Goal: Task Accomplishment & Management: Manage account settings

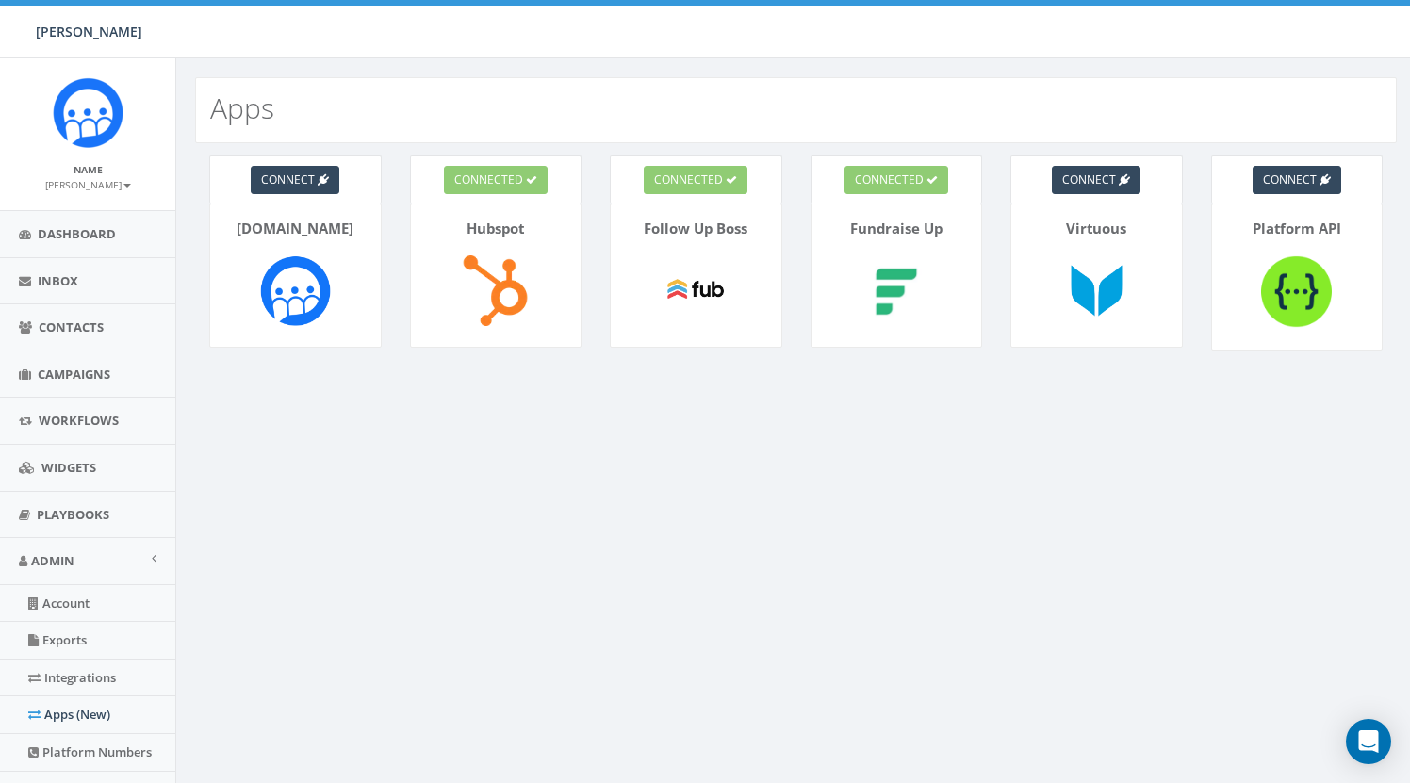
click at [90, 187] on small "[PERSON_NAME]" at bounding box center [88, 184] width 86 height 13
click at [78, 210] on link "Profile" at bounding box center [94, 214] width 149 height 24
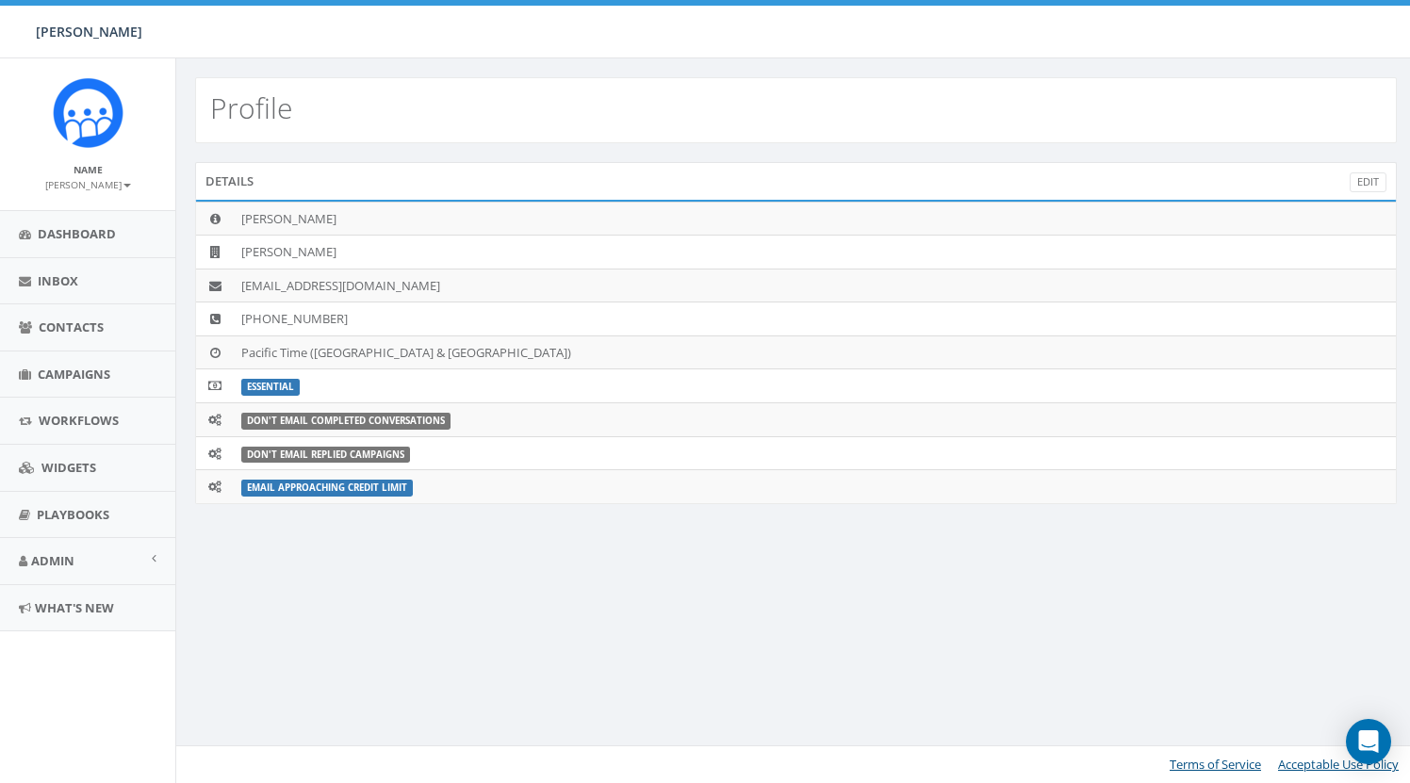
click at [94, 188] on small "[PERSON_NAME]" at bounding box center [88, 184] width 86 height 13
click at [80, 242] on link "Sign Out" at bounding box center [94, 237] width 149 height 24
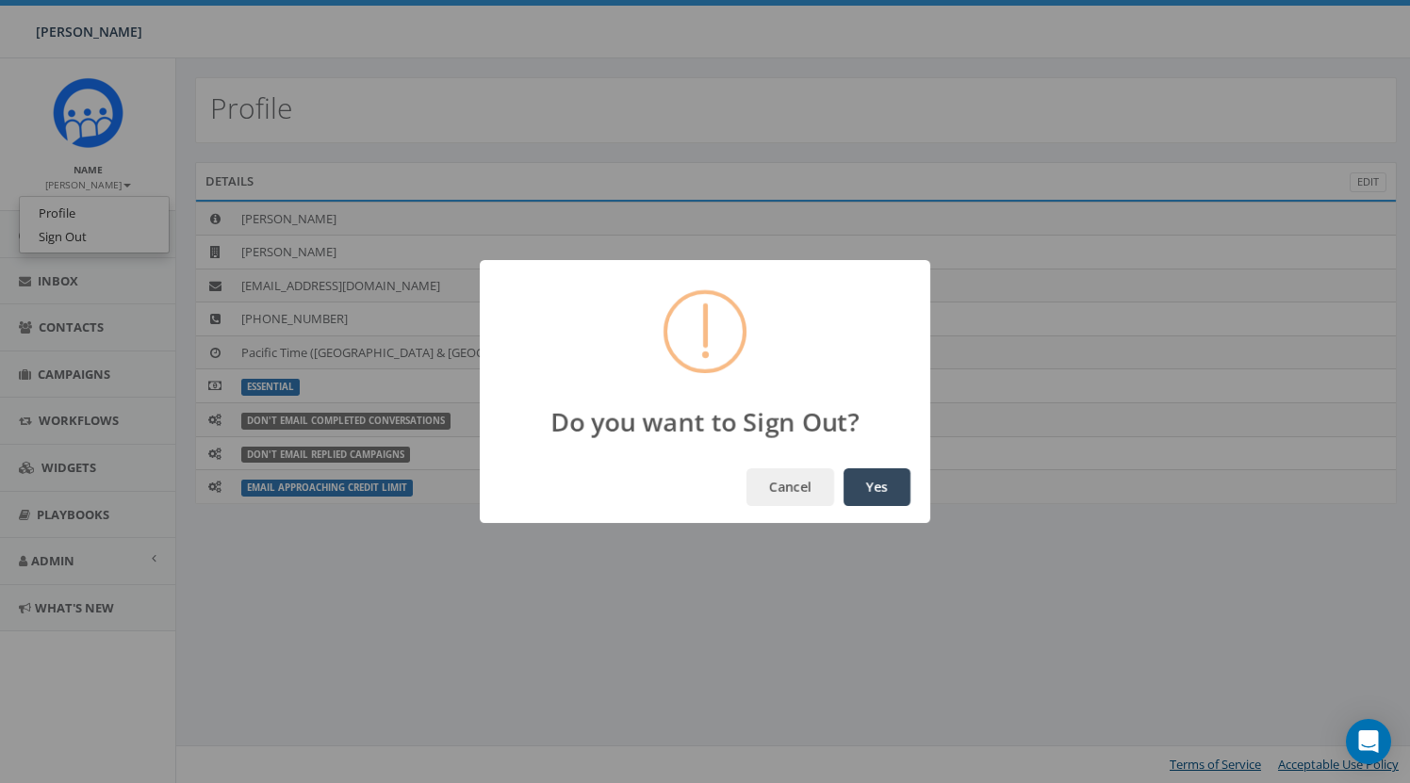
click at [876, 492] on button "Yes" at bounding box center [876, 487] width 67 height 38
